Goal: Task Accomplishment & Management: Complete application form

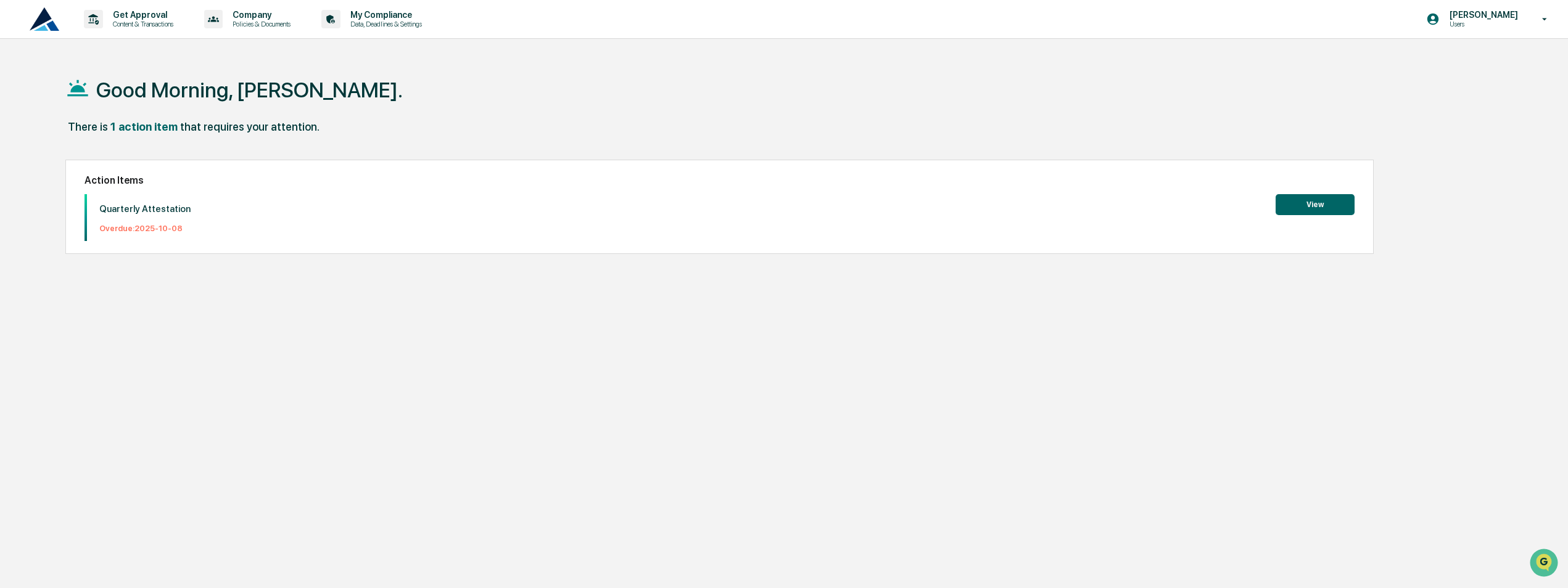
click at [1300, 206] on button "View" at bounding box center [1316, 204] width 79 height 21
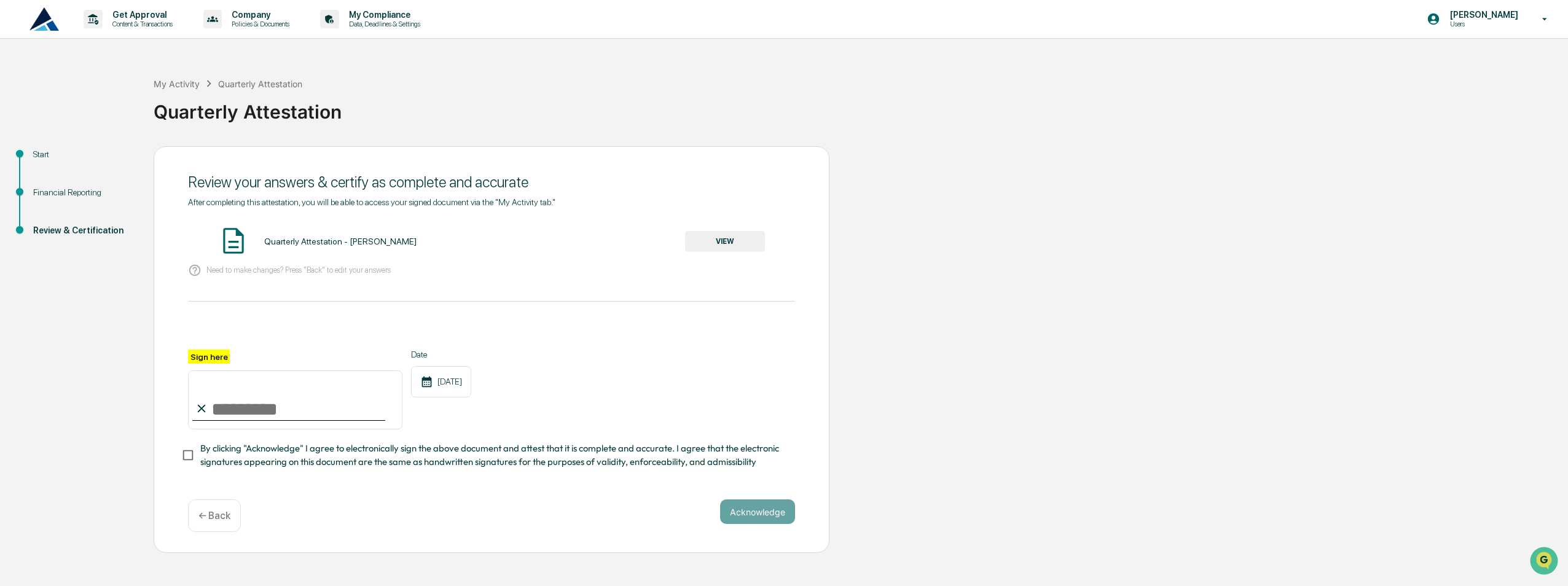
click at [262, 413] on input "Sign here" at bounding box center [294, 400] width 214 height 59
type input "**********"
click at [744, 243] on button "VIEW" at bounding box center [725, 241] width 80 height 21
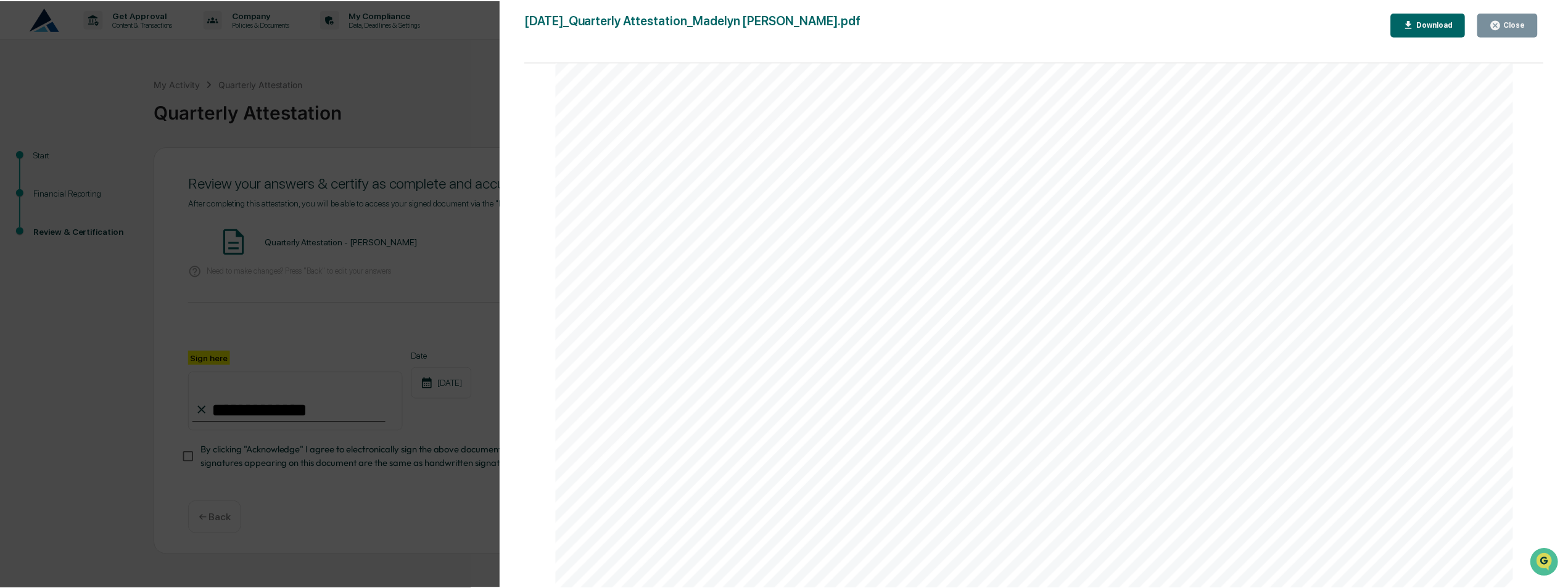
scroll to position [3661, 0]
click at [1531, 16] on button "Close" at bounding box center [1514, 25] width 61 height 24
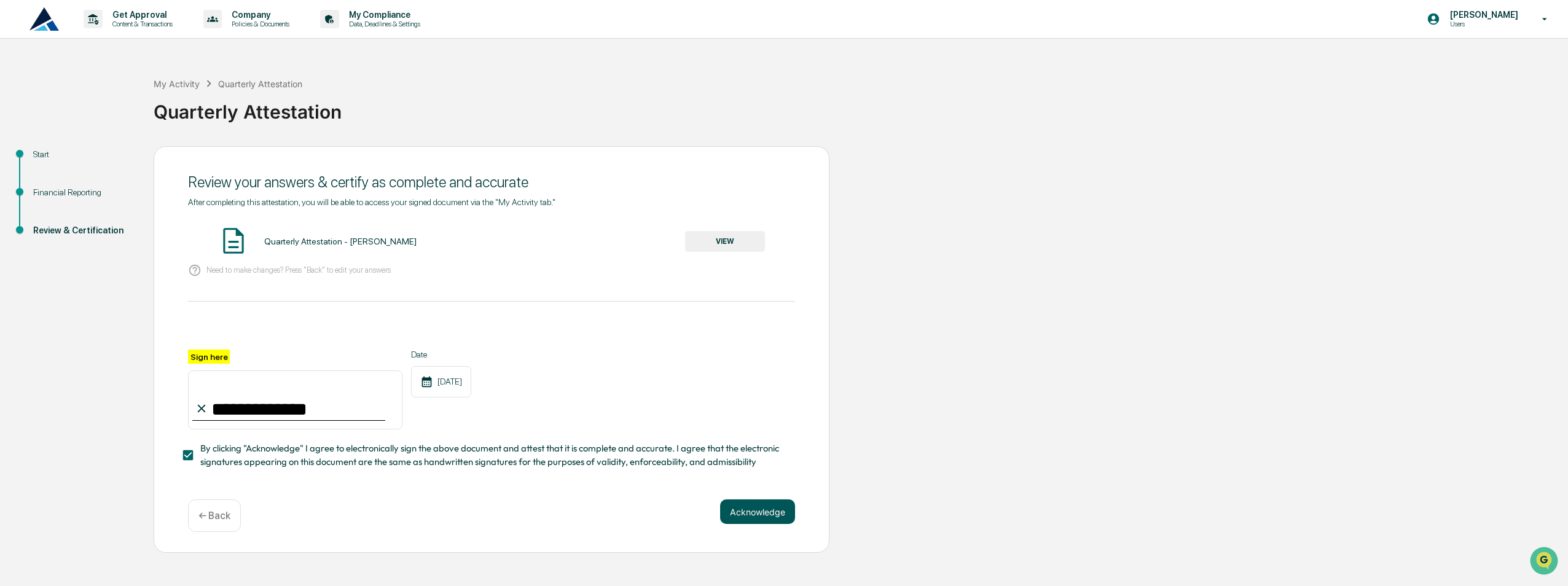
click at [755, 514] on button "Acknowledge" at bounding box center [757, 512] width 75 height 24
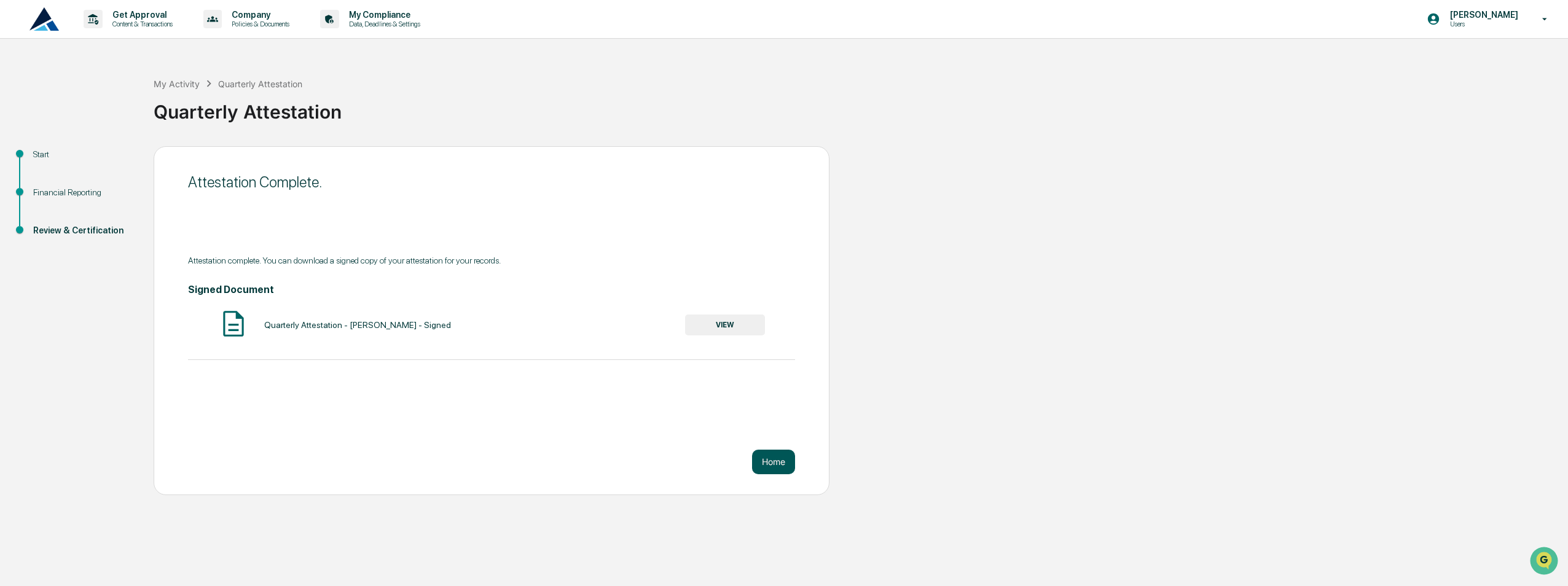
click at [776, 464] on button "Home" at bounding box center [774, 462] width 43 height 24
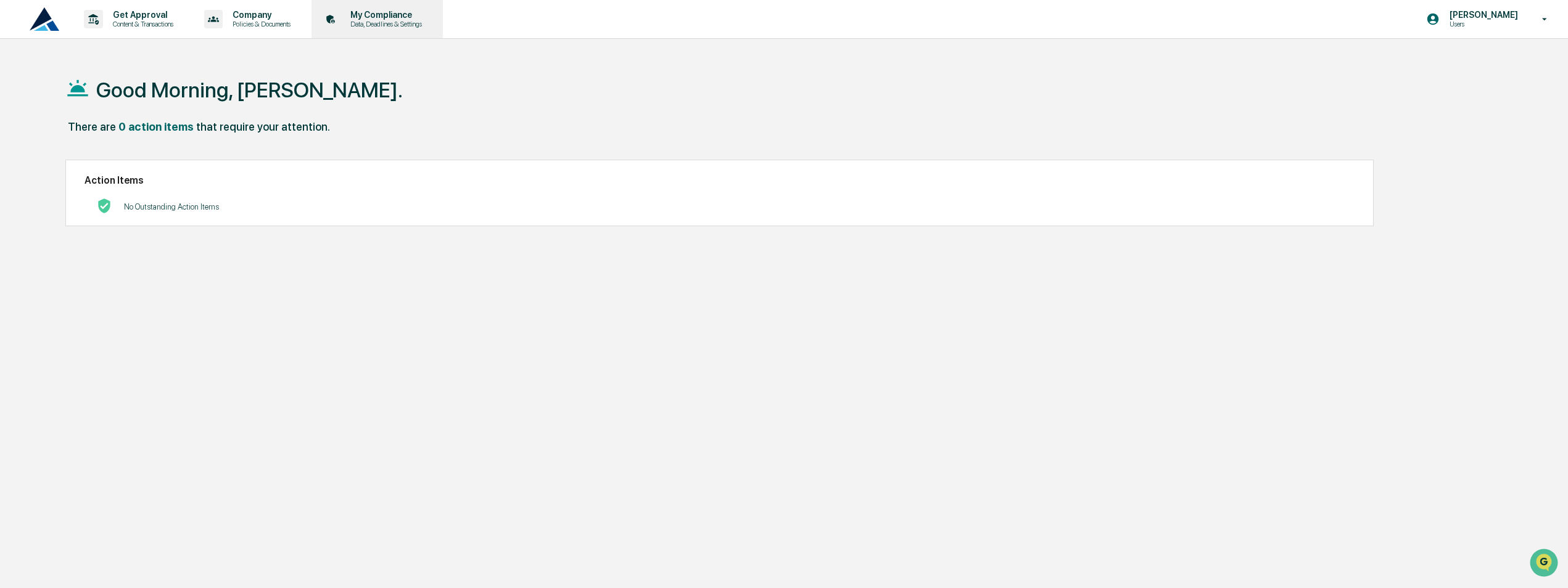
click at [397, 10] on p "My Compliance" at bounding box center [384, 15] width 87 height 10
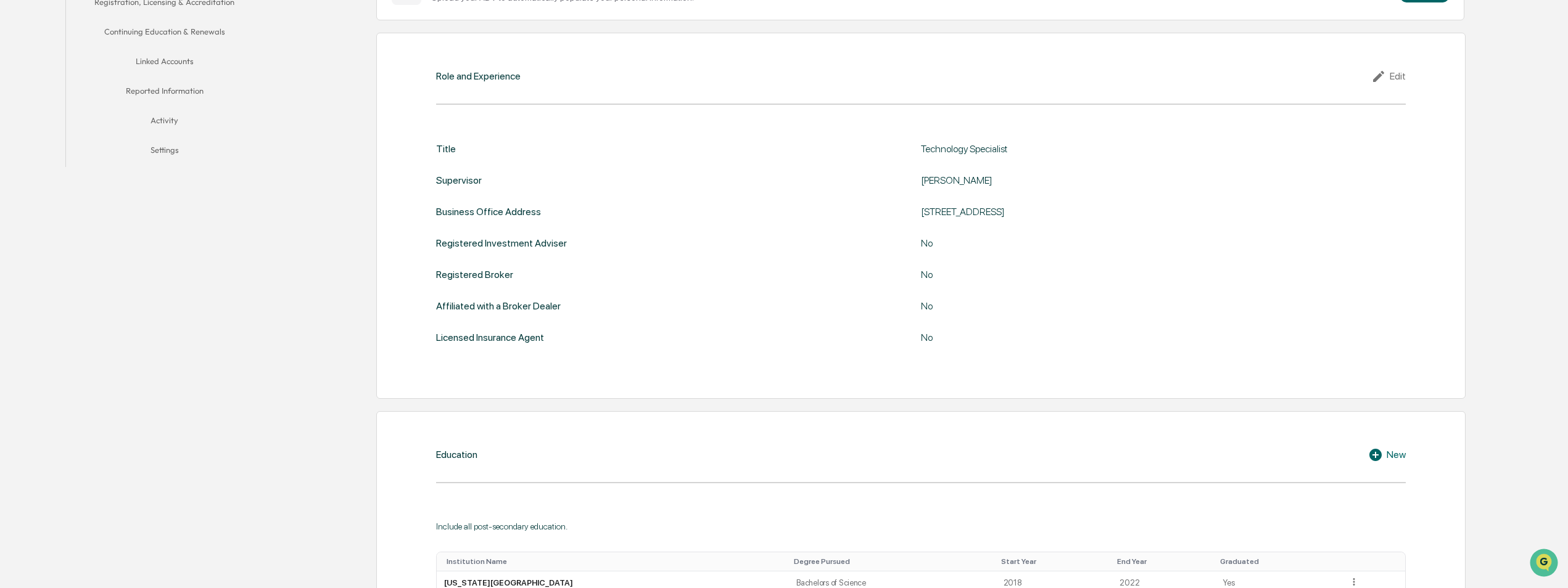
scroll to position [72, 0]
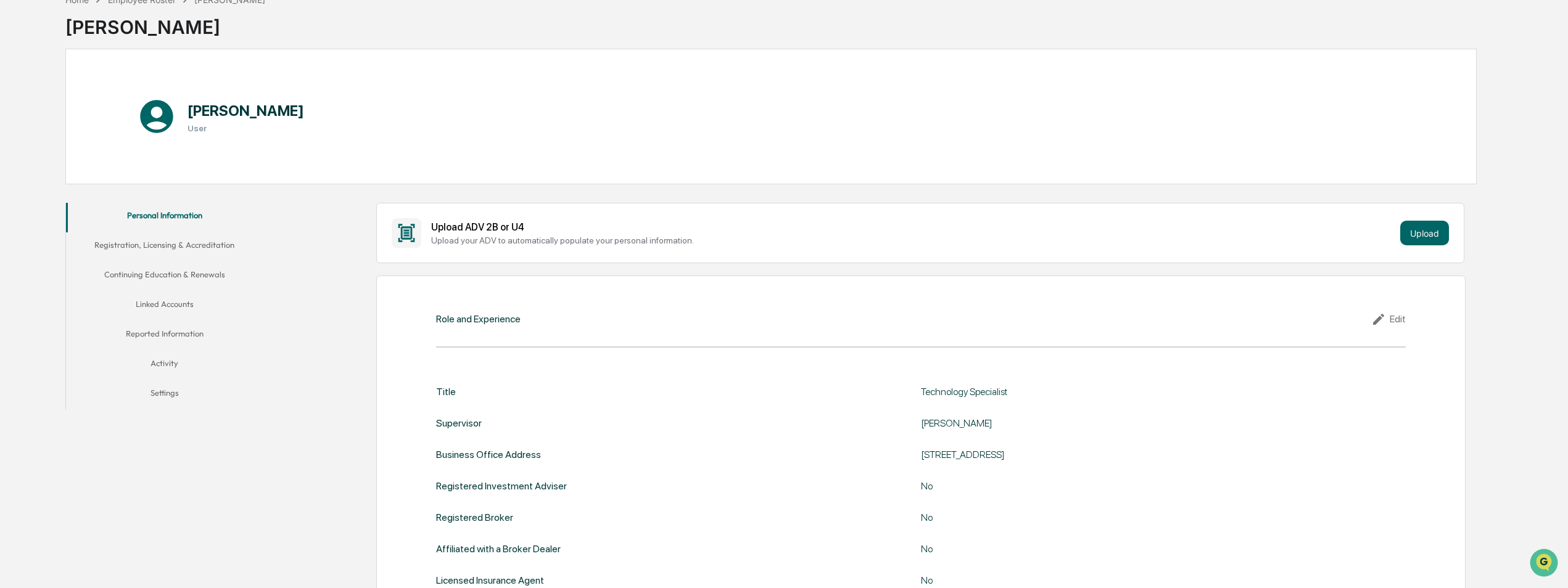
click at [194, 309] on button "Linked Accounts" at bounding box center [164, 306] width 196 height 29
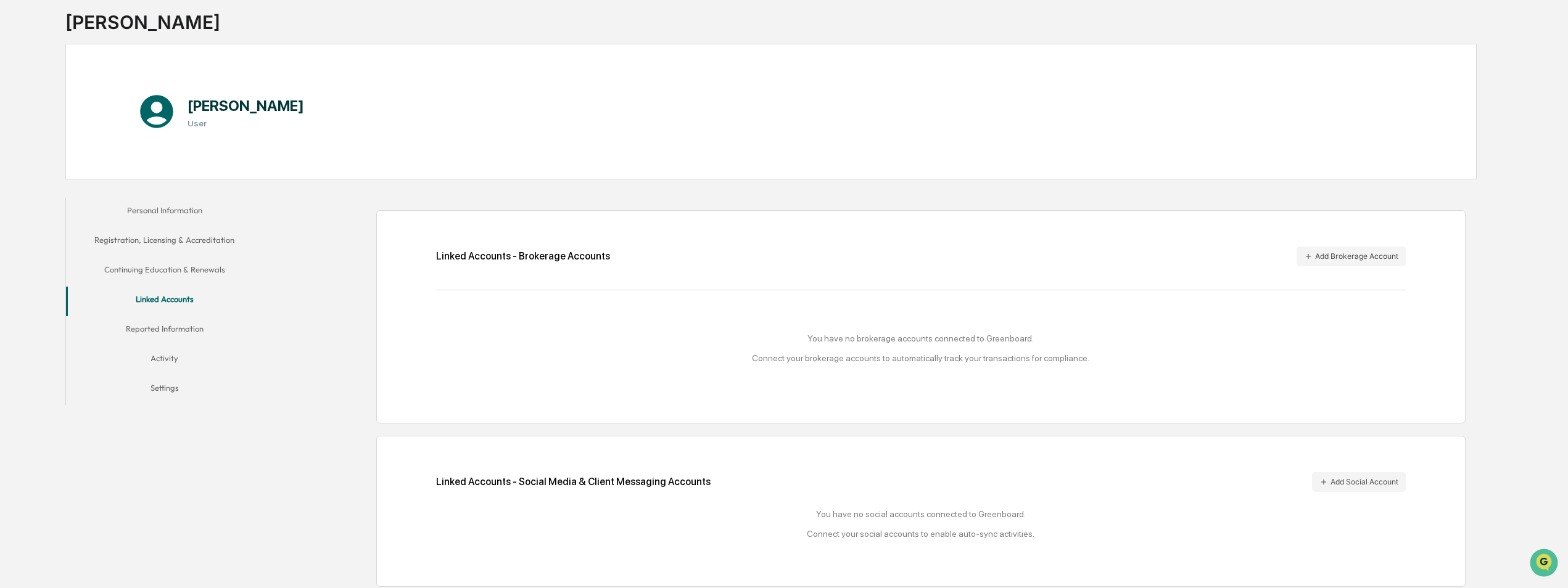
scroll to position [81, 0]
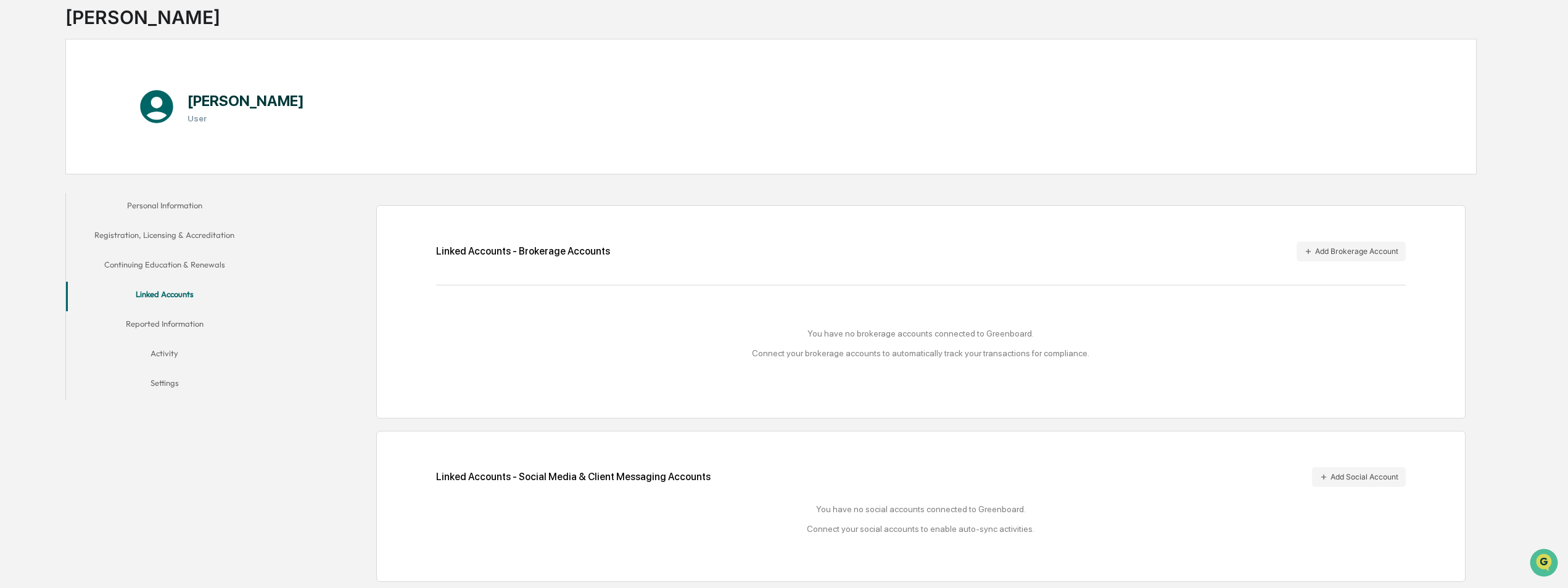
click at [175, 348] on button "Activity" at bounding box center [164, 355] width 196 height 29
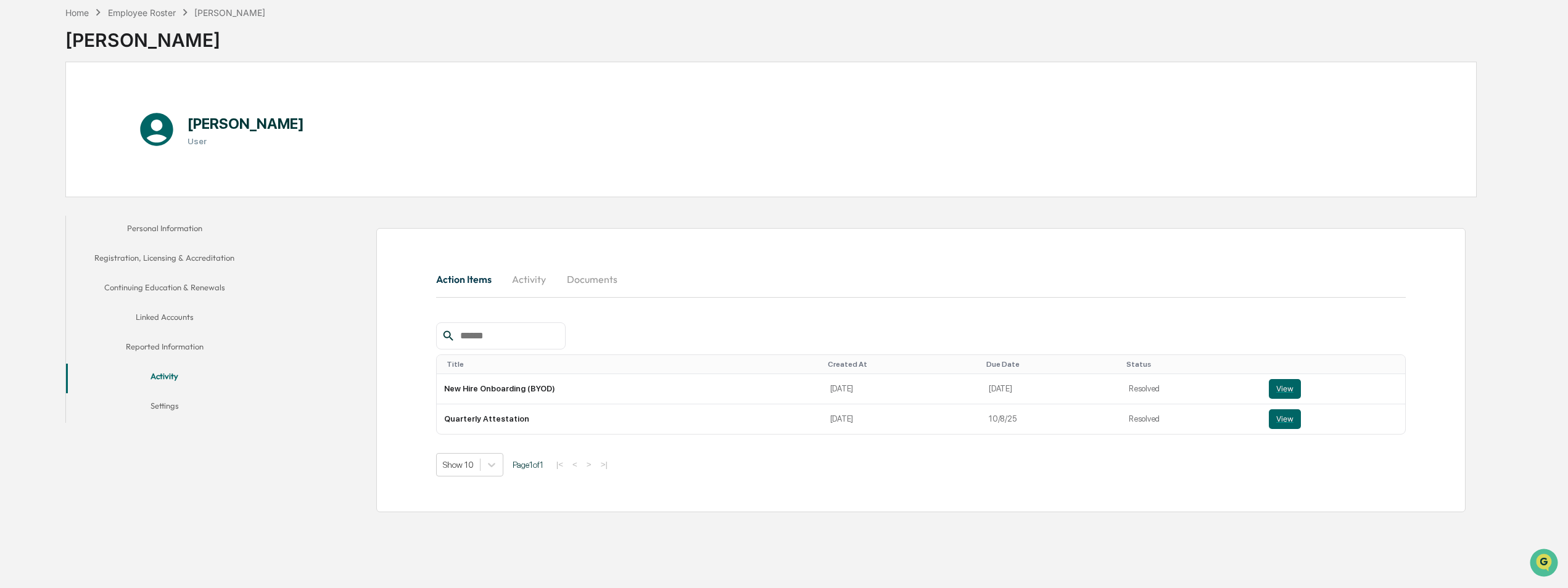
click at [522, 287] on button "Activity" at bounding box center [530, 279] width 56 height 29
